Goal: Task Accomplishment & Management: Use online tool/utility

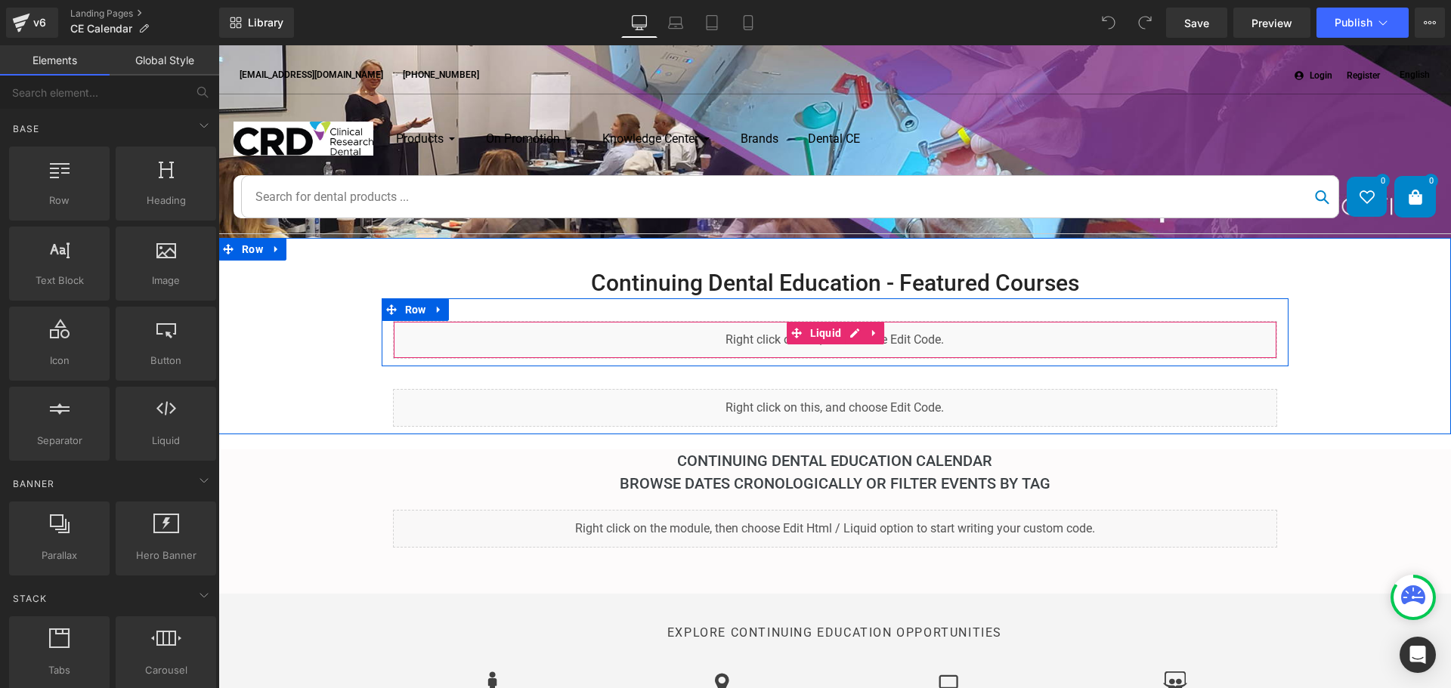
click at [911, 337] on div "Liquid" at bounding box center [835, 340] width 884 height 38
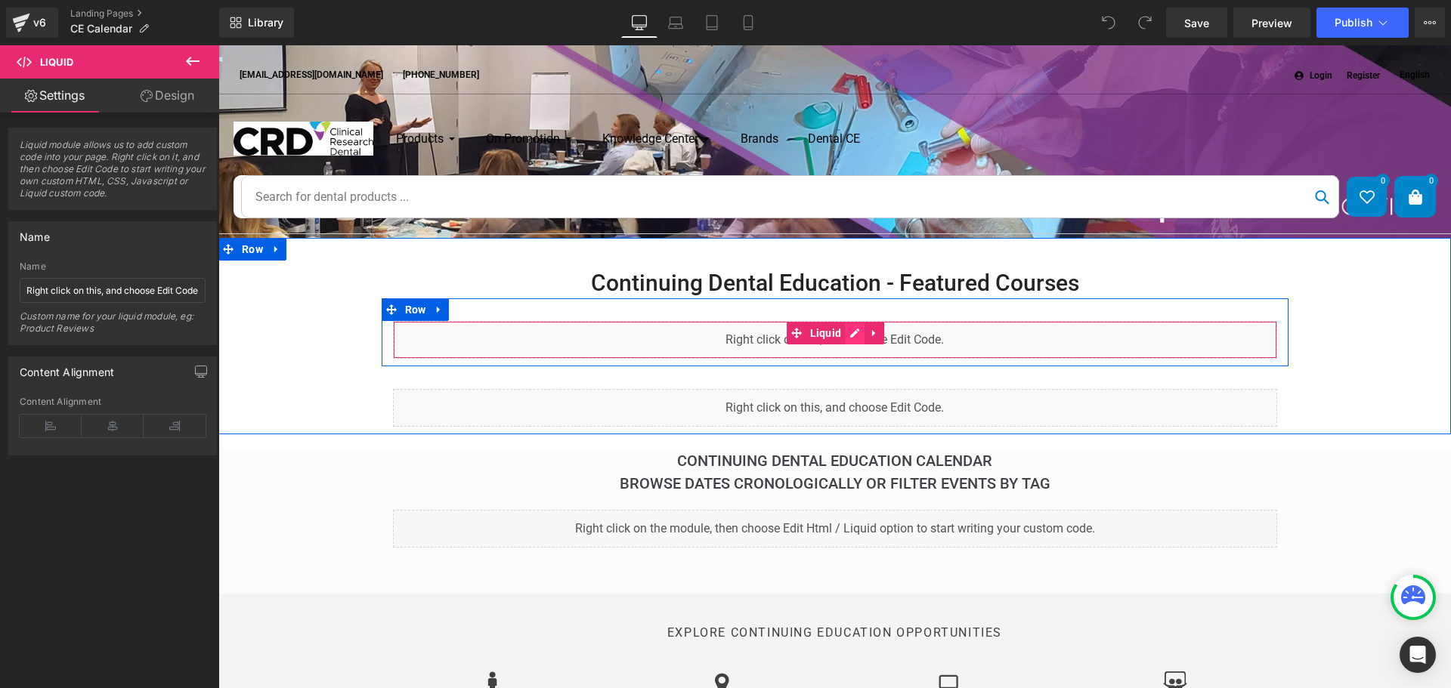
click at [850, 328] on div "Liquid" at bounding box center [835, 340] width 884 height 38
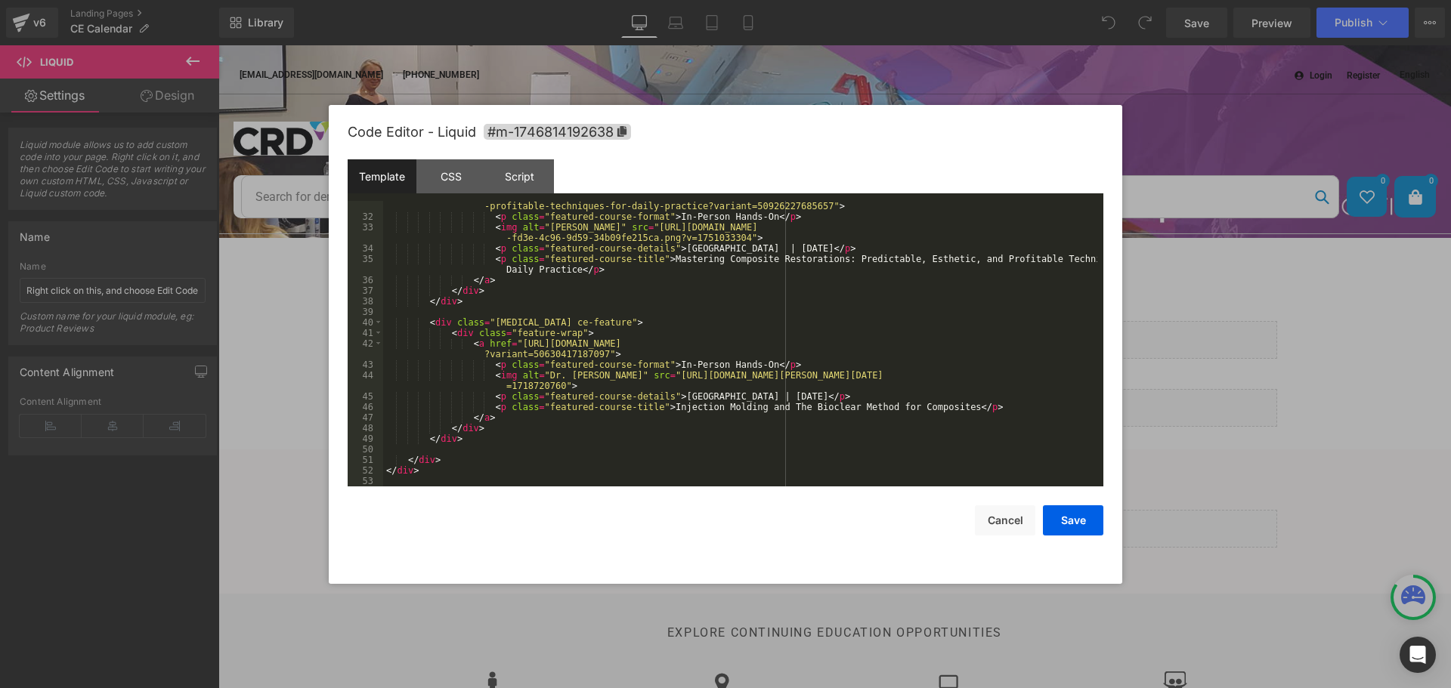
scroll to position [381, 0]
click at [683, 397] on div "< a href = "[URL][DOMAIN_NAME] -profitable-techniques-for-daily-practice?varian…" at bounding box center [740, 348] width 714 height 317
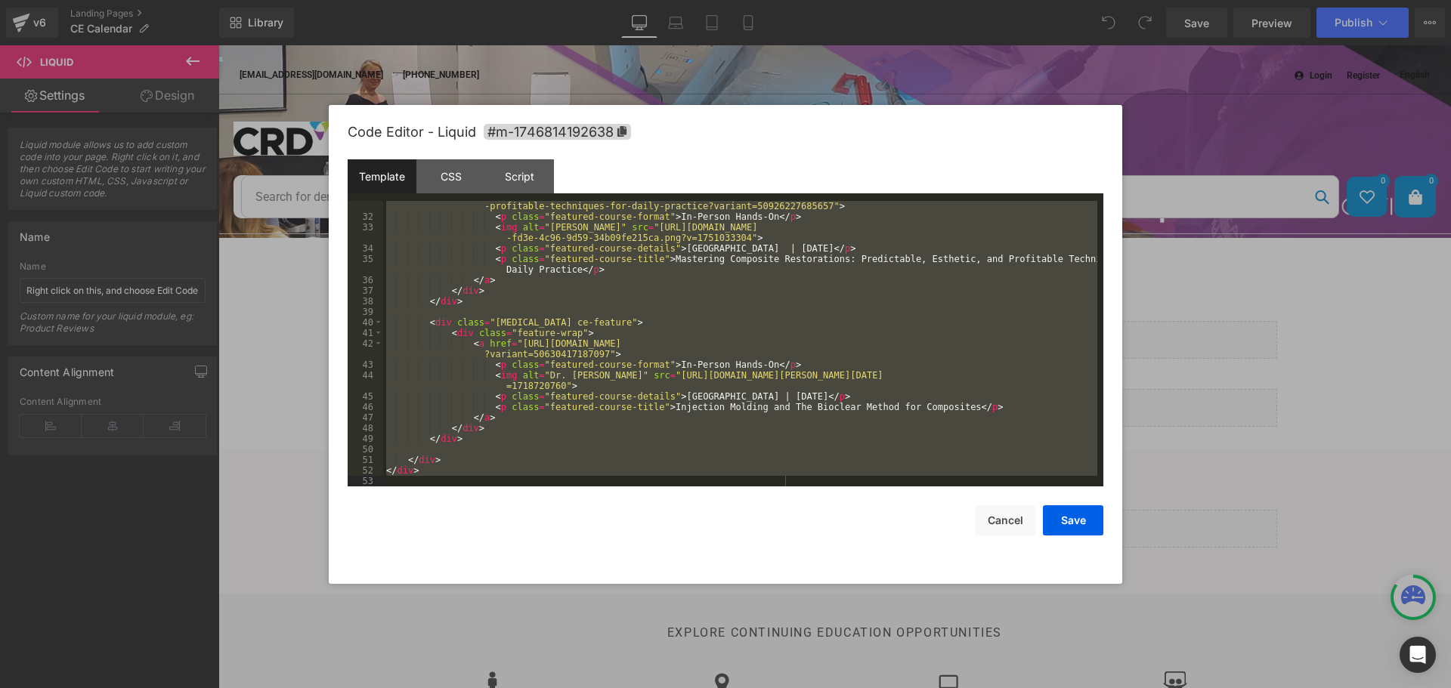
scroll to position [338, 0]
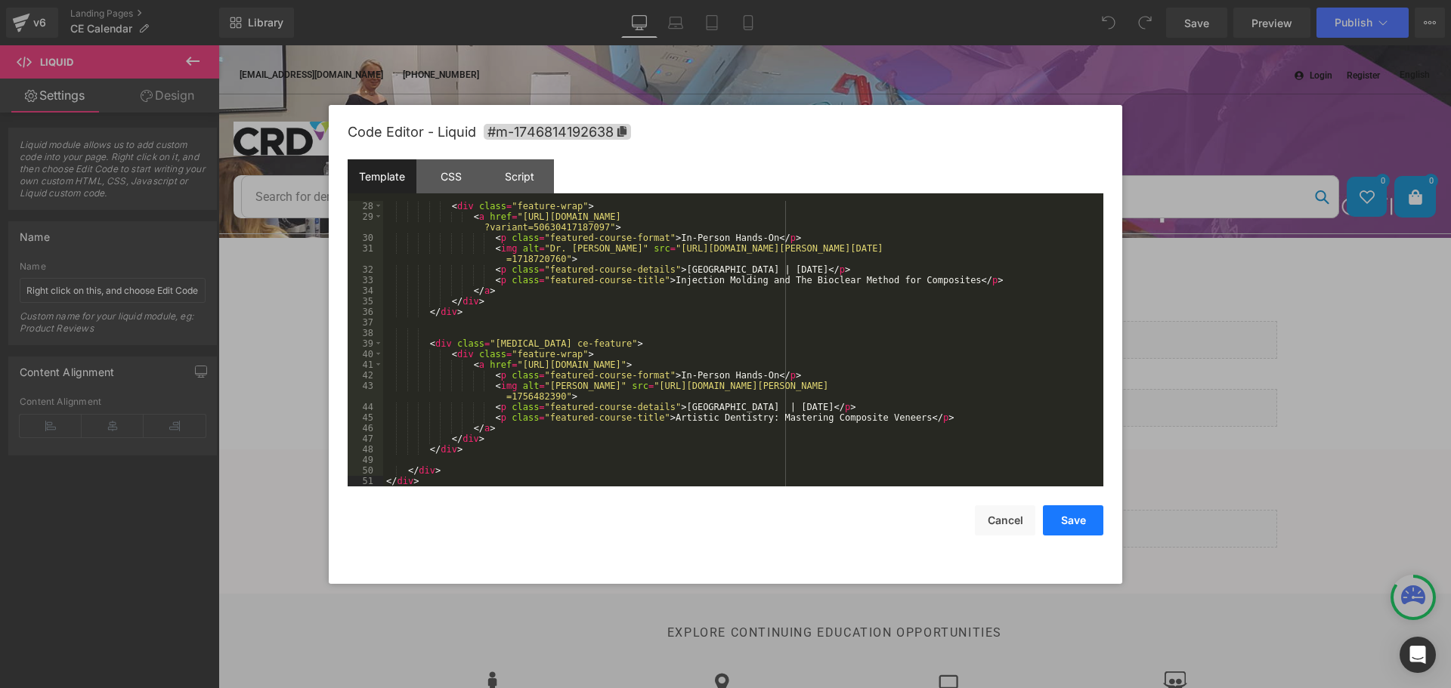
drag, startPoint x: 1089, startPoint y: 528, endPoint x: 921, endPoint y: 519, distance: 168.0
click at [1089, 528] on button "Save" at bounding box center [1073, 520] width 60 height 30
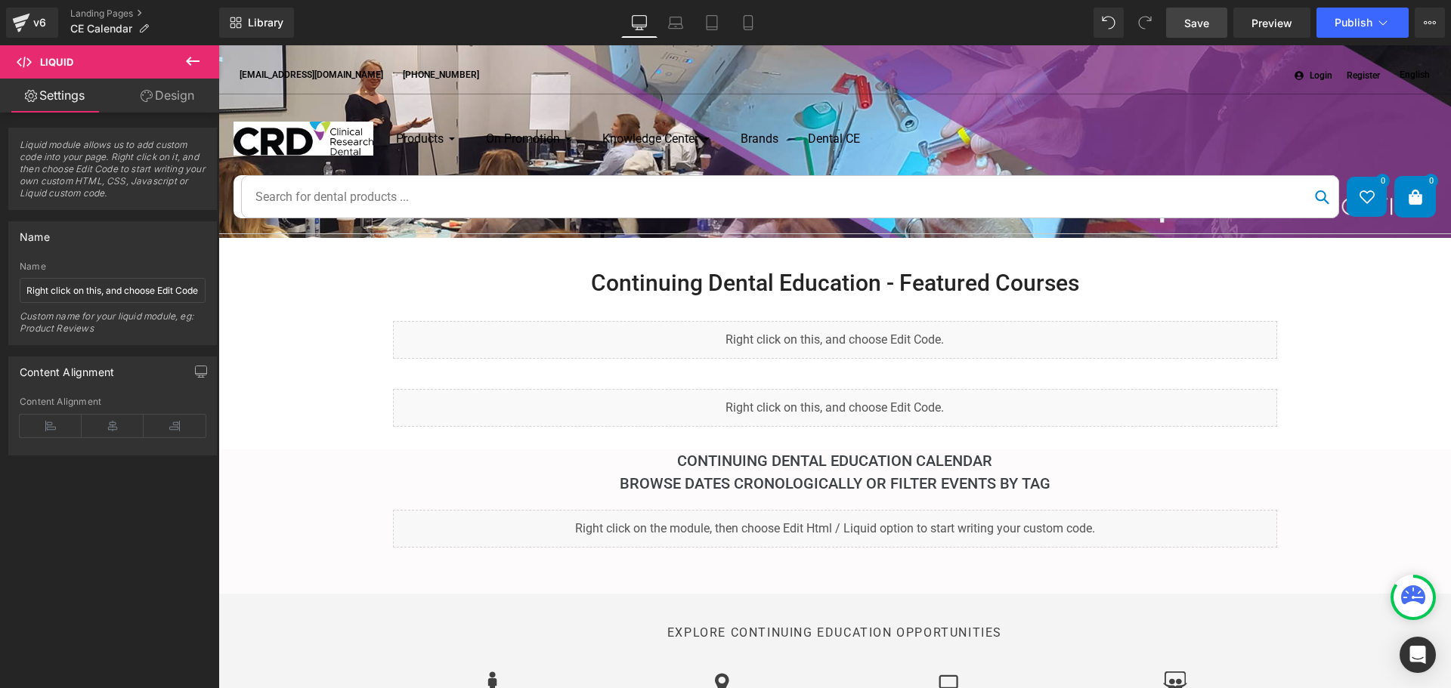
click at [1188, 20] on span "Save" at bounding box center [1196, 23] width 25 height 16
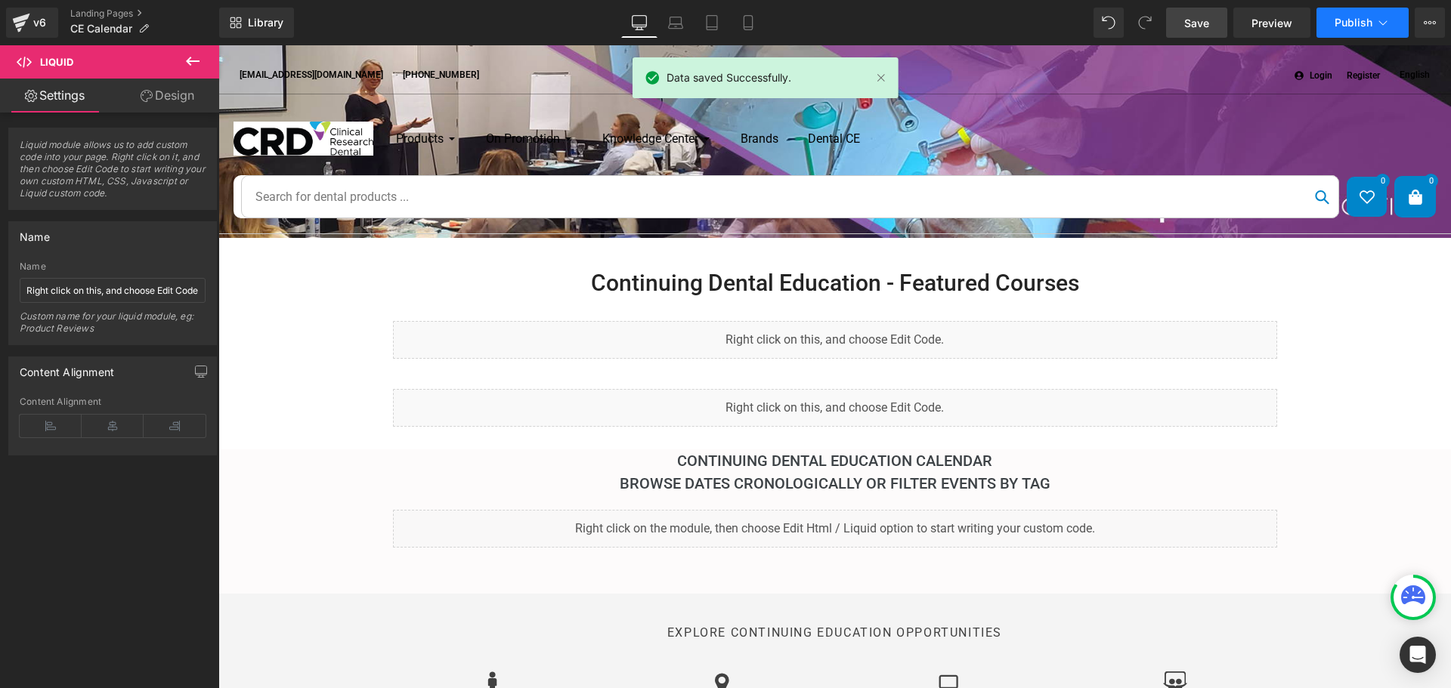
click at [1358, 17] on span "Publish" at bounding box center [1353, 23] width 38 height 12
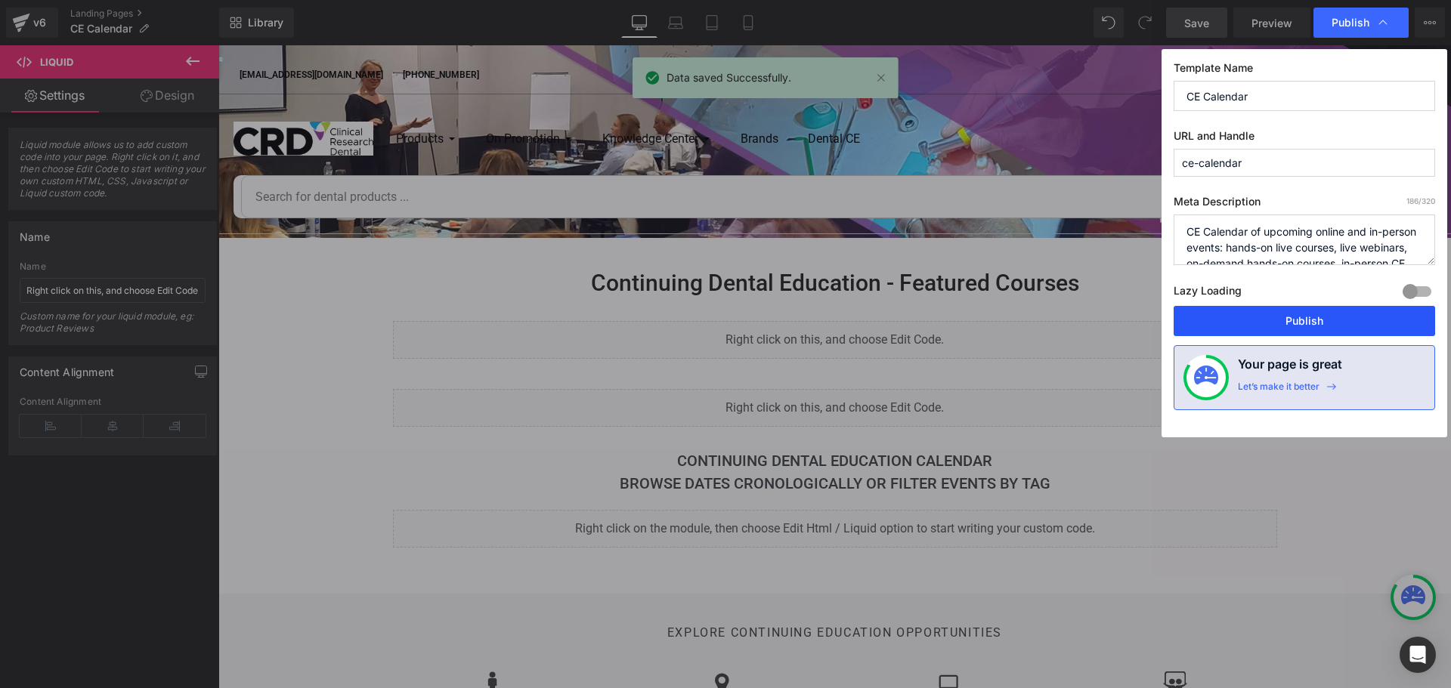
click at [1293, 322] on button "Publish" at bounding box center [1303, 321] width 261 height 30
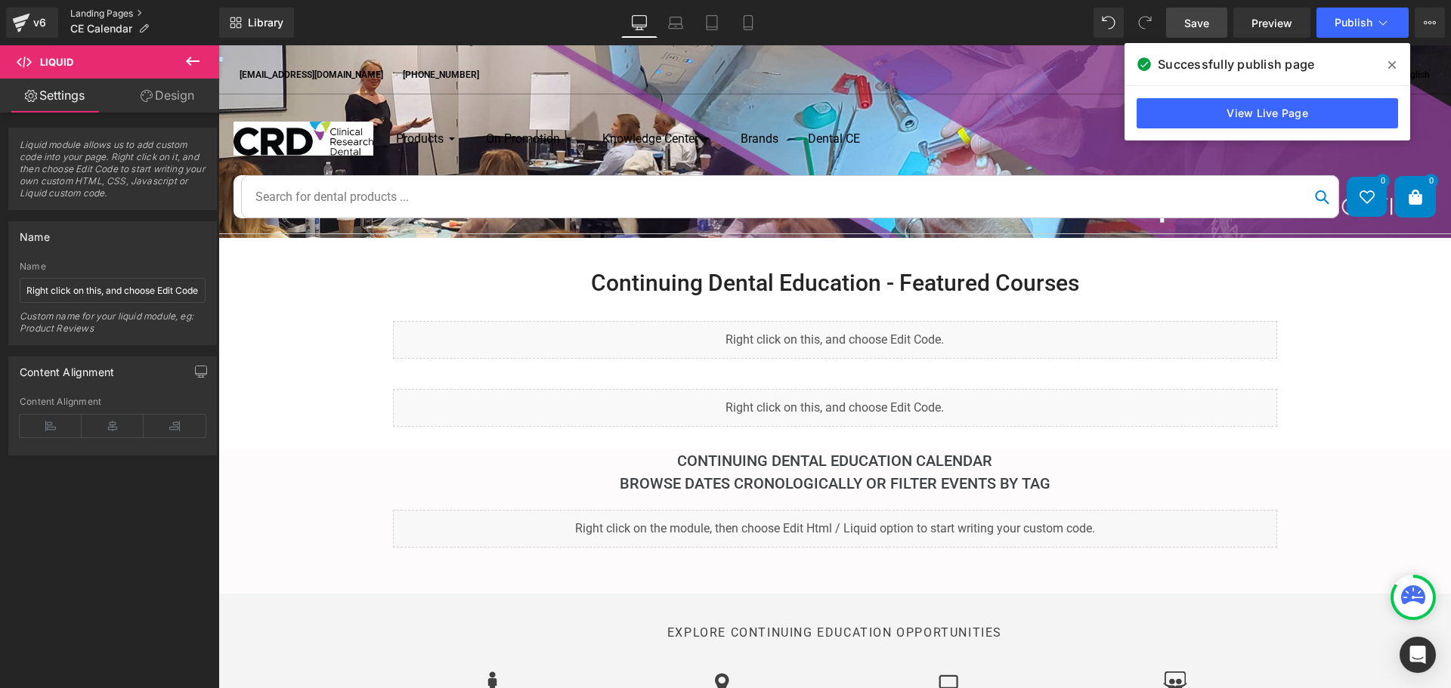
click at [98, 11] on link "Landing Pages" at bounding box center [144, 14] width 149 height 12
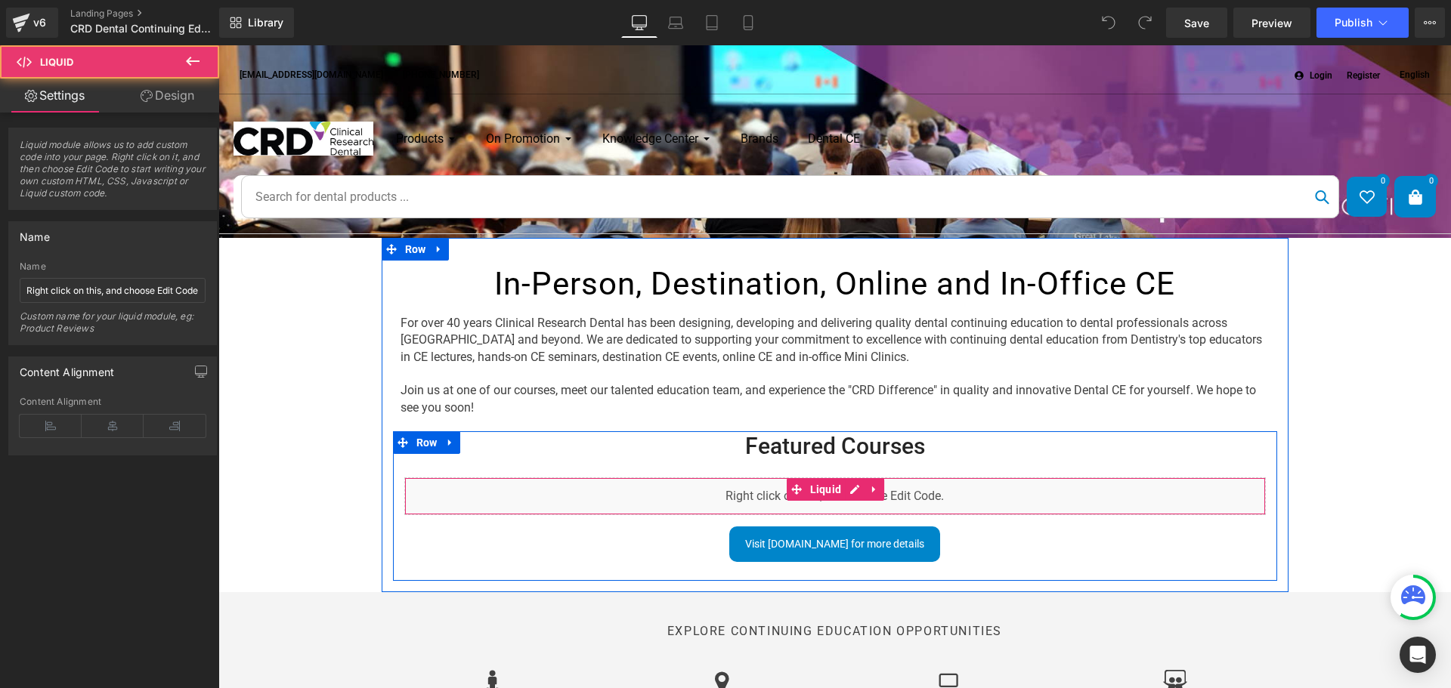
click at [713, 493] on div "Liquid" at bounding box center [834, 497] width 861 height 38
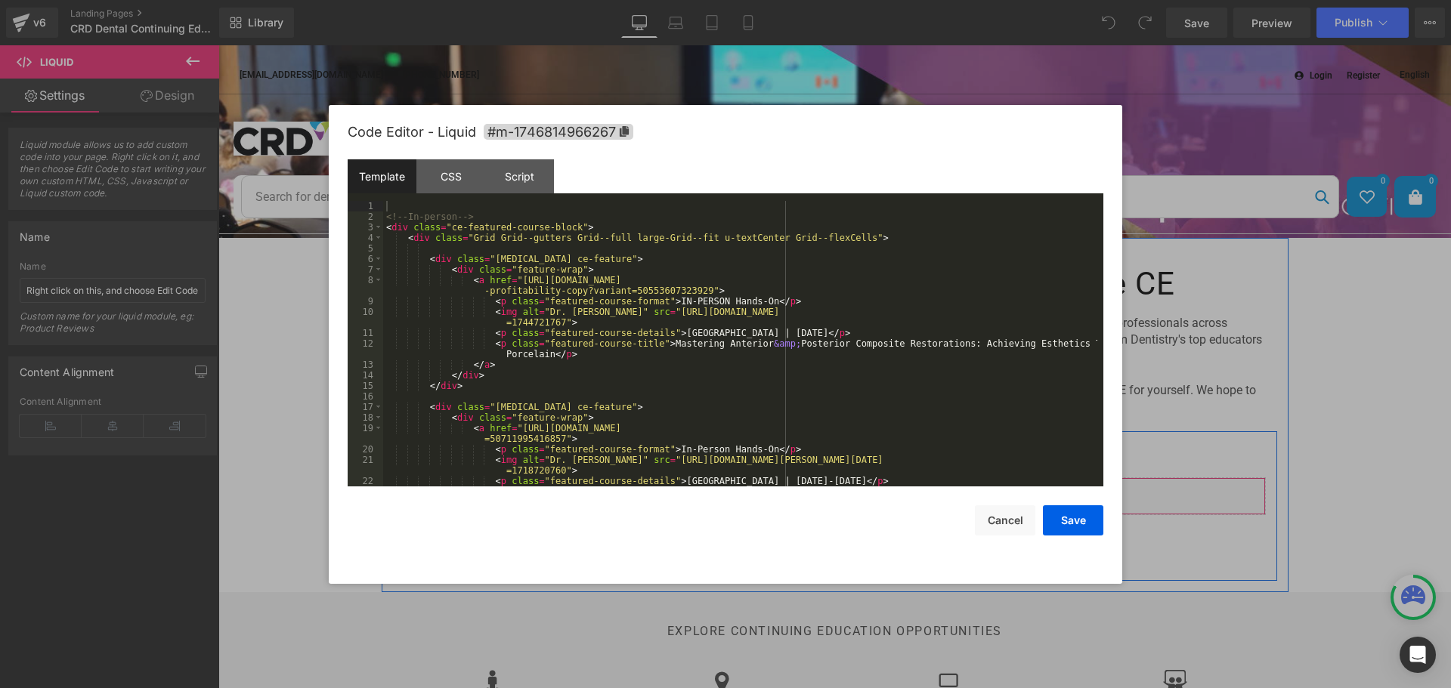
click at [848, 488] on div "Liquid" at bounding box center [834, 497] width 861 height 38
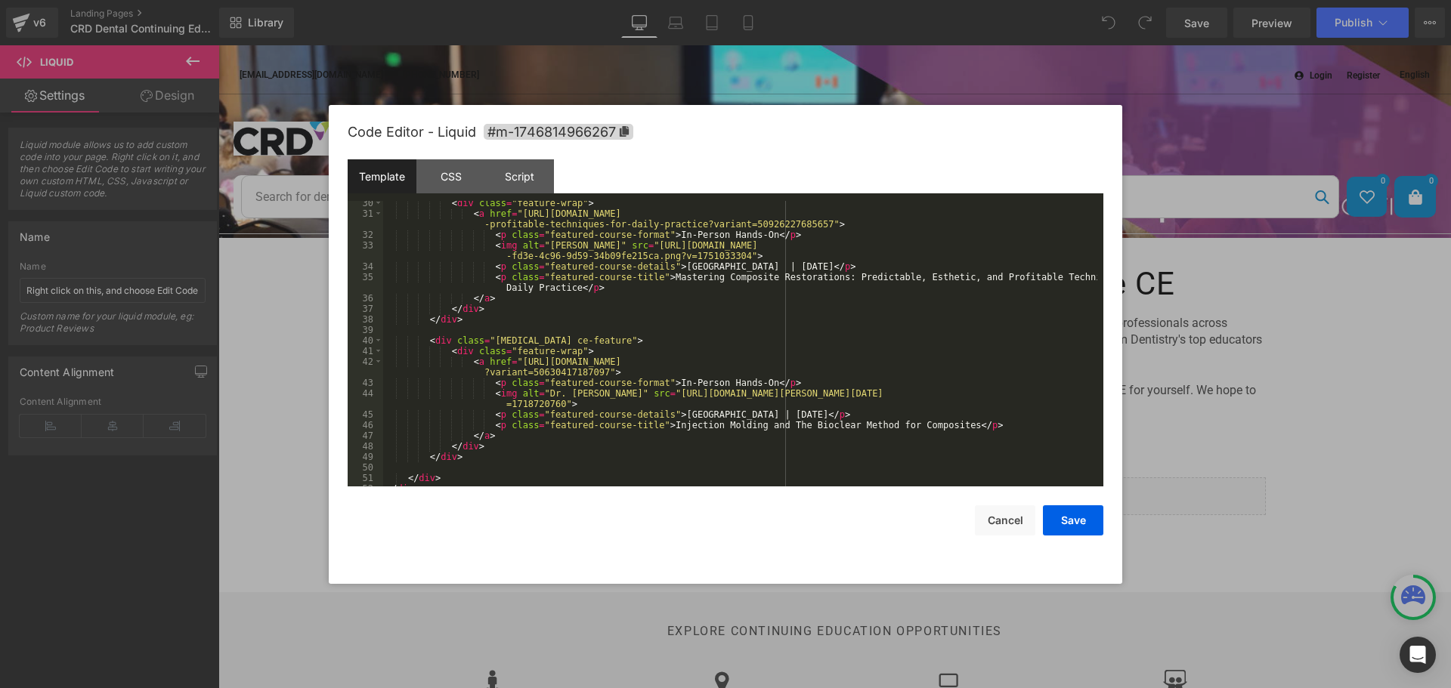
scroll to position [381, 0]
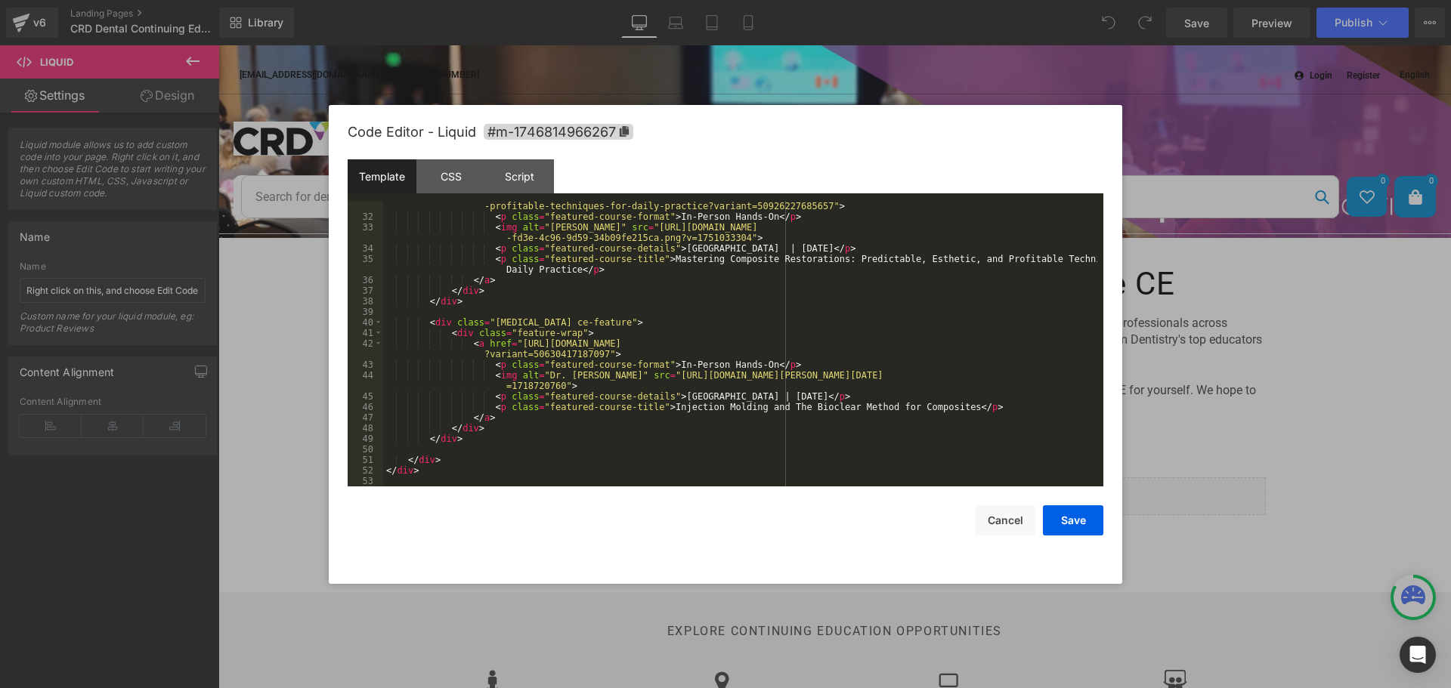
click at [740, 444] on div "< a href = "[URL][DOMAIN_NAME] -profitable-techniques-for-daily-practice?varian…" at bounding box center [740, 348] width 714 height 317
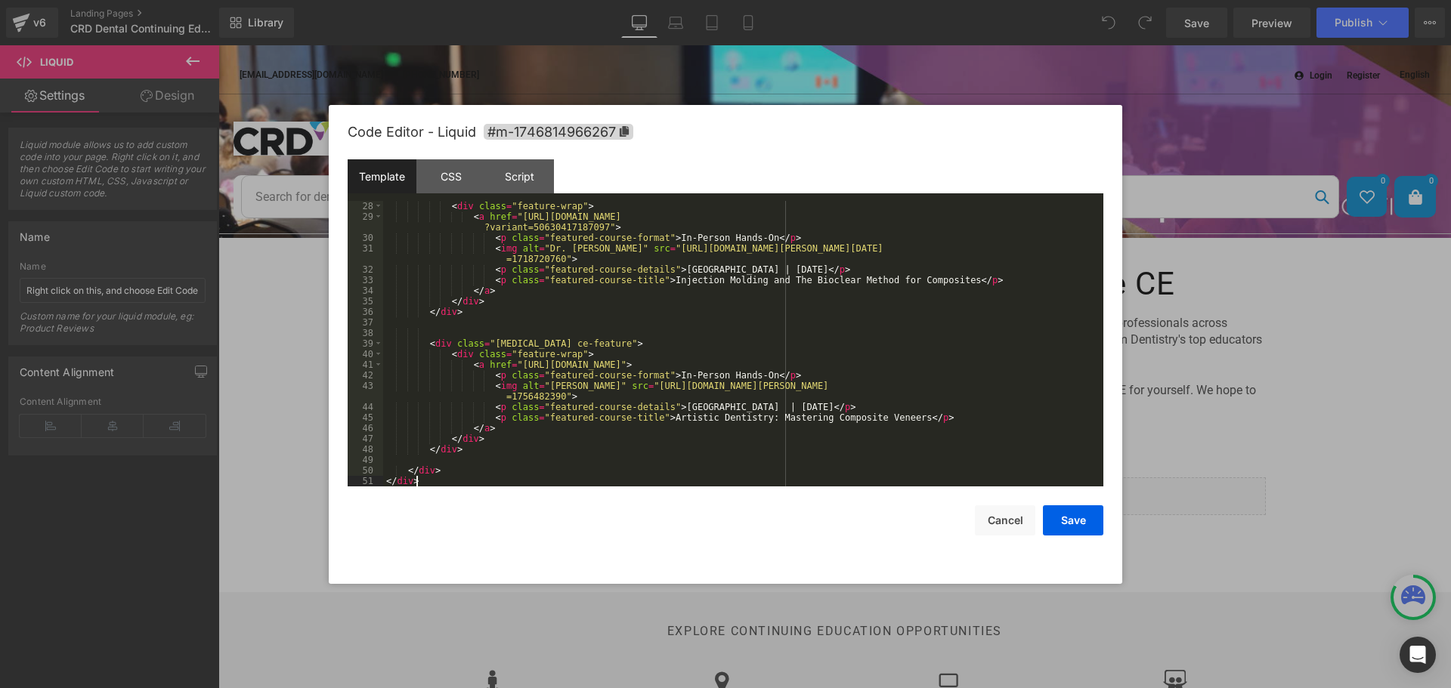
scroll to position [338, 0]
click at [1076, 528] on button "Save" at bounding box center [1073, 520] width 60 height 30
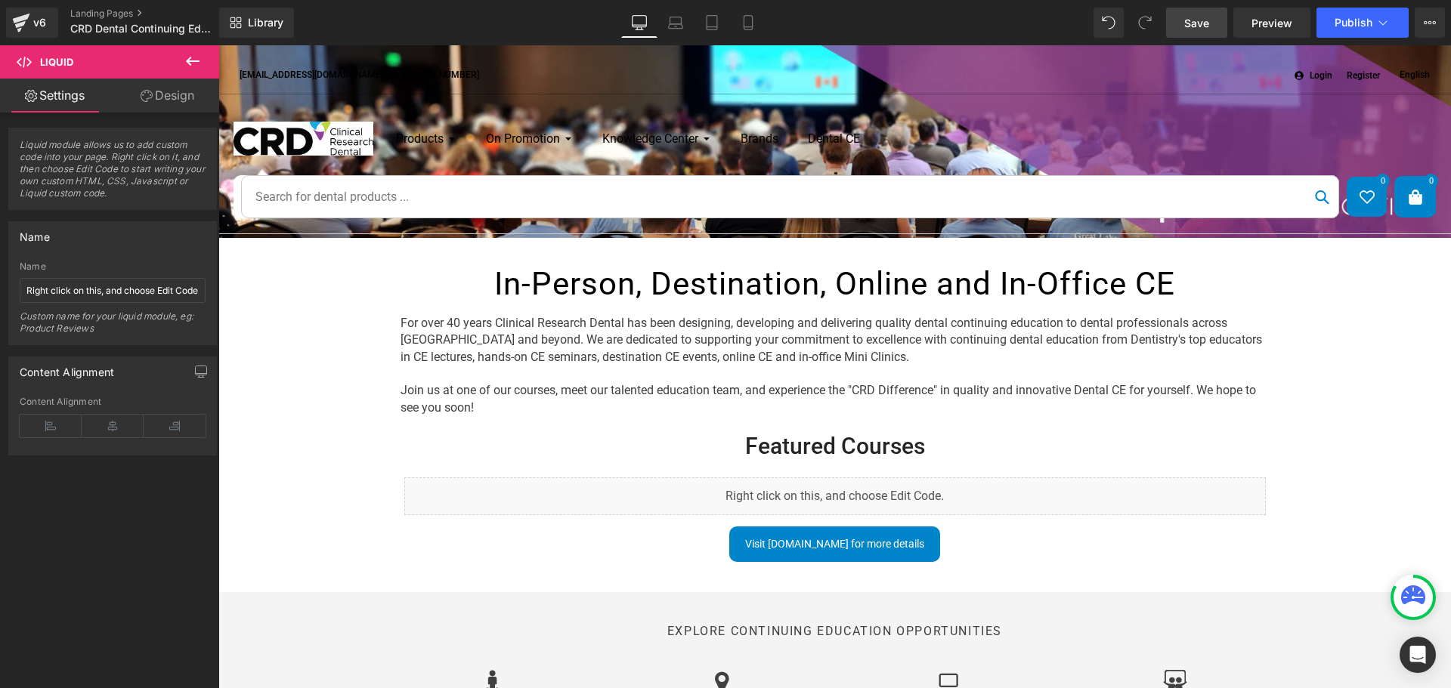
click at [1188, 23] on span "Save" at bounding box center [1196, 23] width 25 height 16
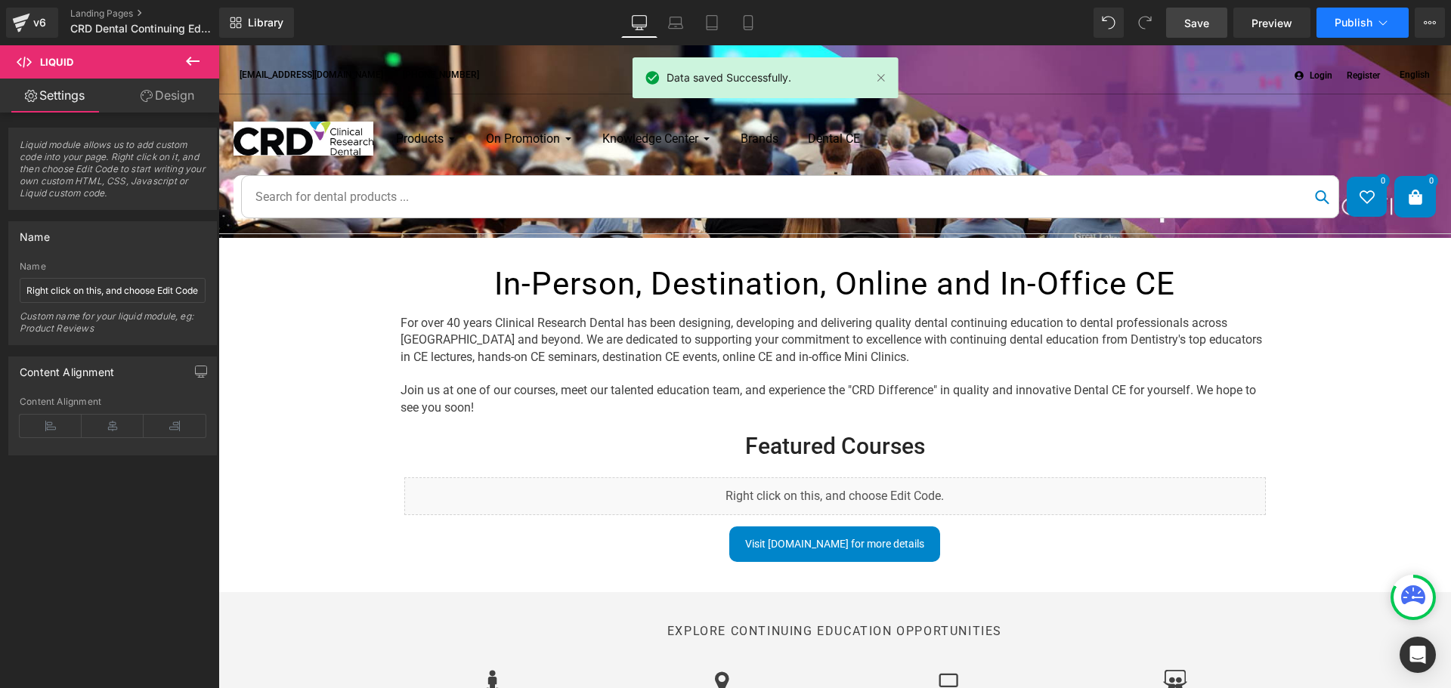
click at [1343, 23] on span "Publish" at bounding box center [1353, 23] width 38 height 12
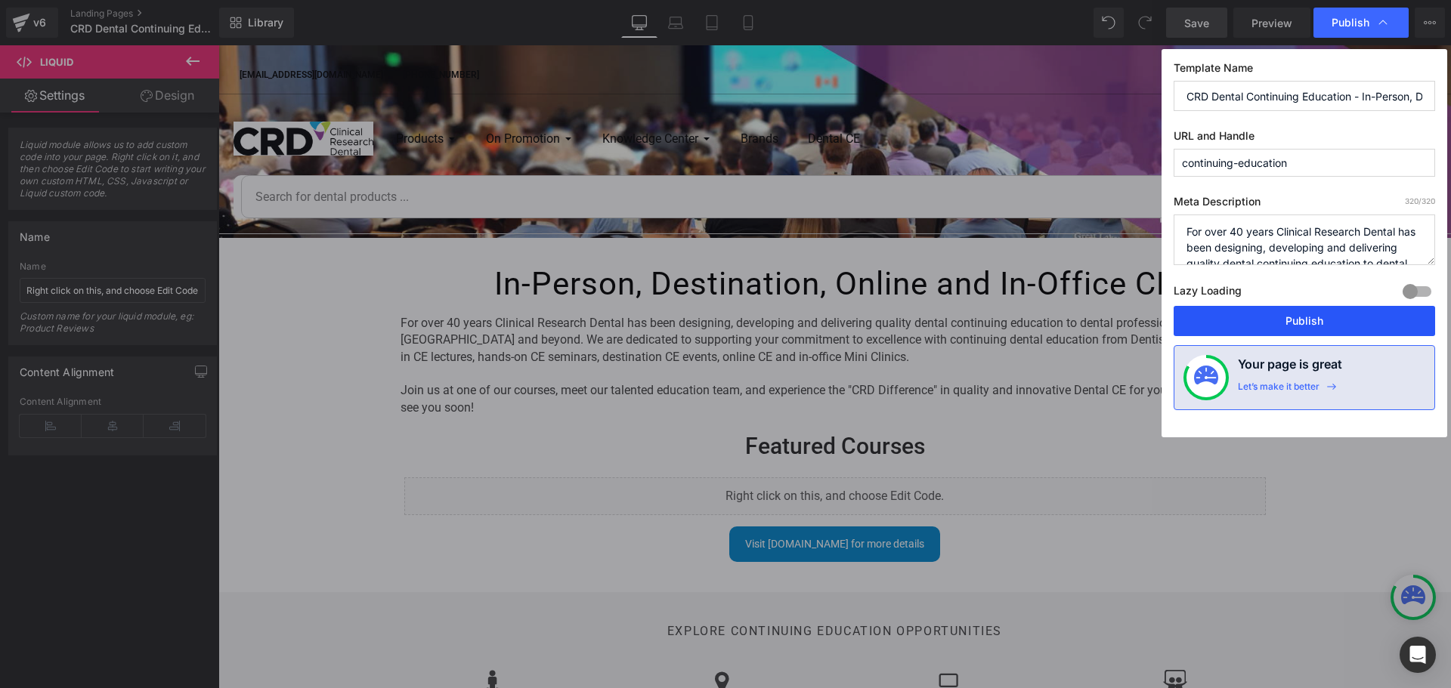
click at [1318, 319] on button "Publish" at bounding box center [1303, 321] width 261 height 30
